Goal: Task Accomplishment & Management: Manage account settings

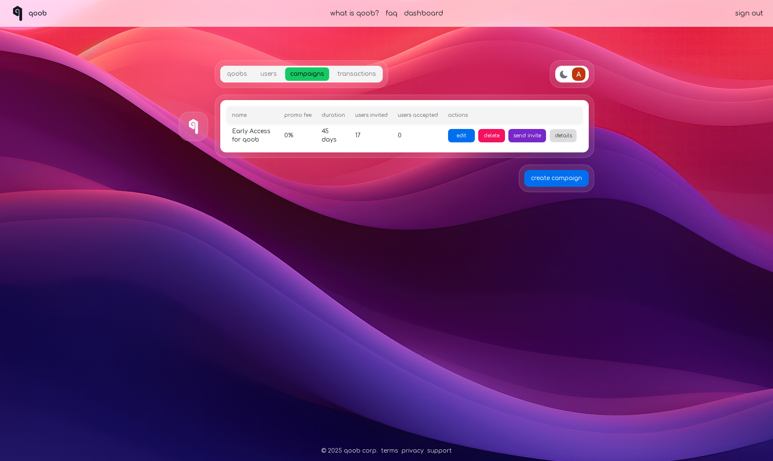
click at [570, 134] on button "details" at bounding box center [563, 135] width 27 height 13
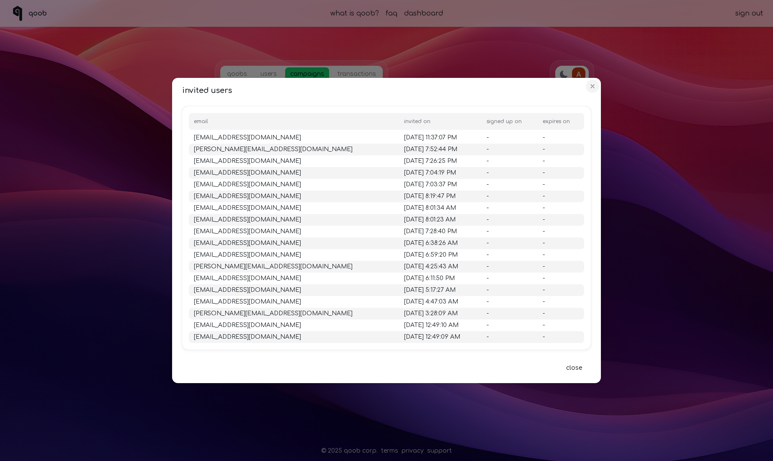
click at [595, 85] on icon "Close" at bounding box center [592, 86] width 7 height 7
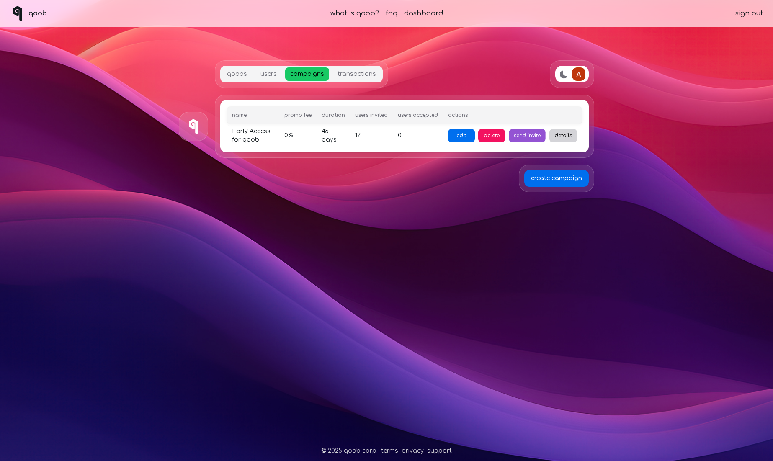
click at [520, 136] on button "send invite" at bounding box center [527, 135] width 36 height 13
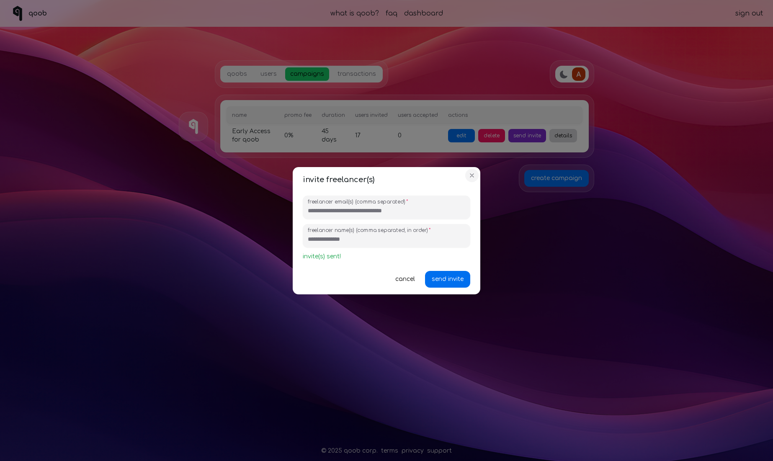
click at [473, 174] on icon "Close" at bounding box center [471, 175] width 3 height 3
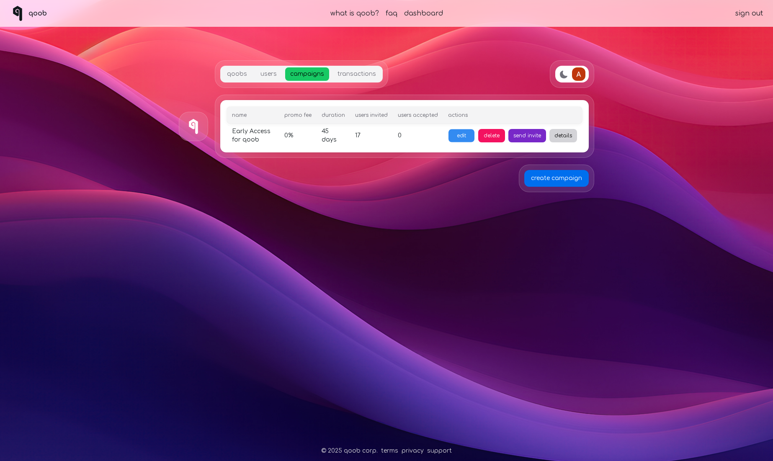
click at [465, 136] on button "edit" at bounding box center [461, 135] width 26 height 13
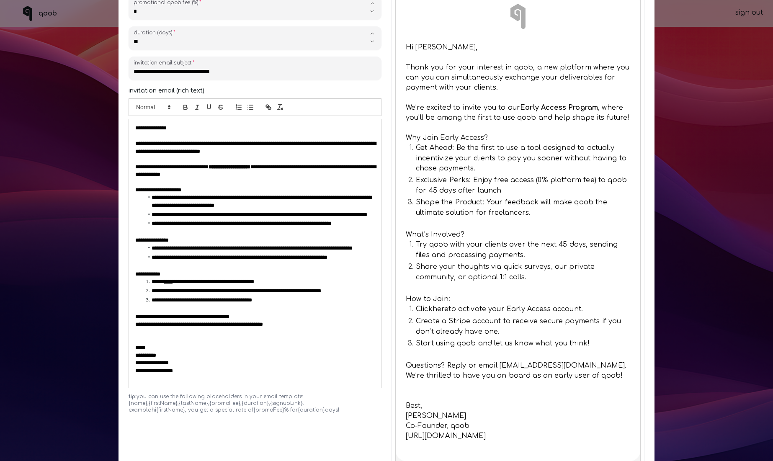
scroll to position [72, 0]
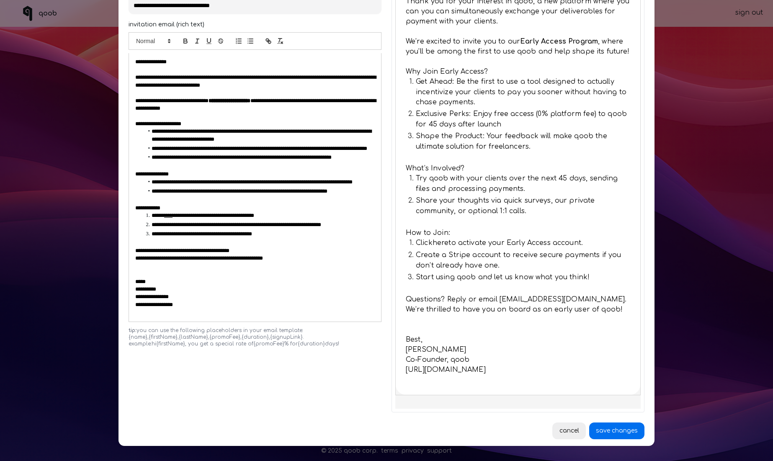
click at [558, 422] on button "cancel" at bounding box center [568, 430] width 33 height 17
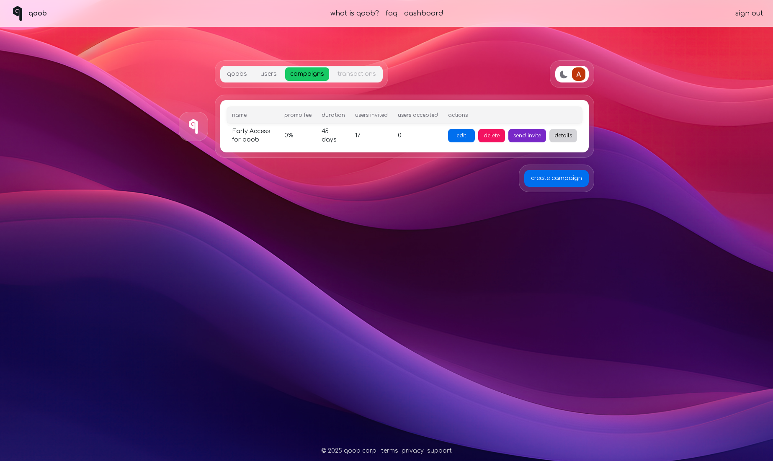
click at [350, 75] on div "transactions" at bounding box center [356, 74] width 39 height 8
click at [356, 74] on link "transactions" at bounding box center [356, 73] width 49 height 13
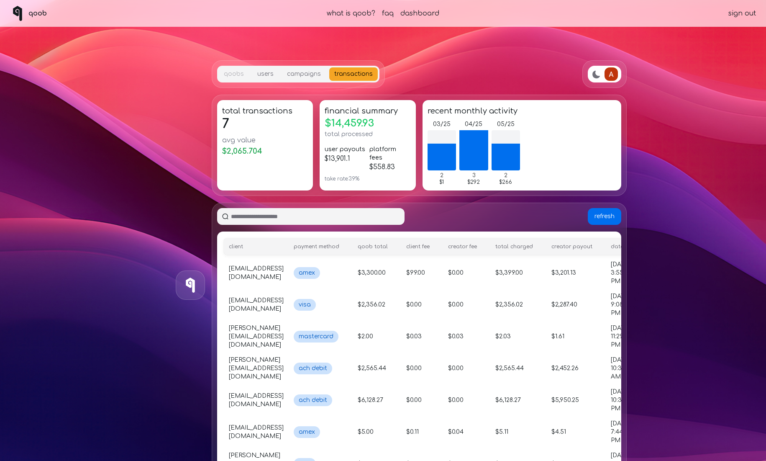
click at [238, 72] on div "qoobs" at bounding box center [234, 74] width 20 height 8
click at [233, 74] on link "qoobs" at bounding box center [234, 73] width 30 height 13
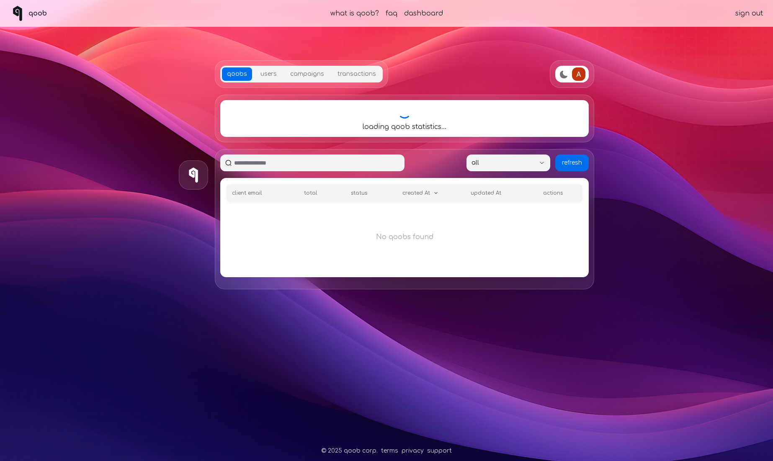
select select "***"
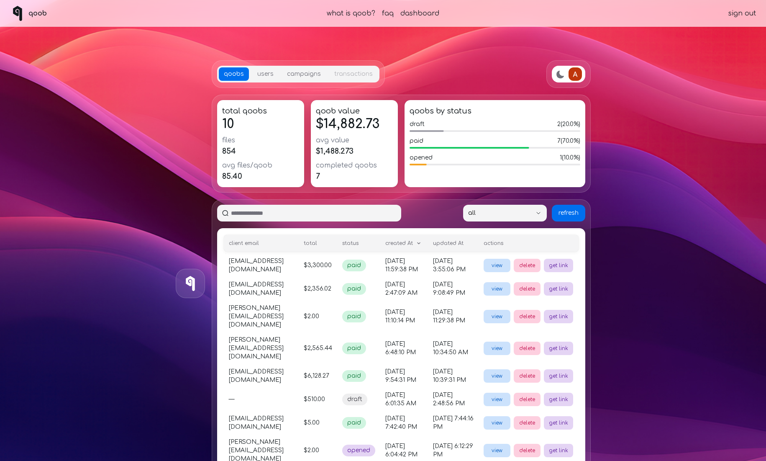
click at [358, 73] on div "transactions" at bounding box center [353, 74] width 39 height 8
click at [353, 74] on link "transactions" at bounding box center [353, 73] width 49 height 13
